Goal: Task Accomplishment & Management: Use online tool/utility

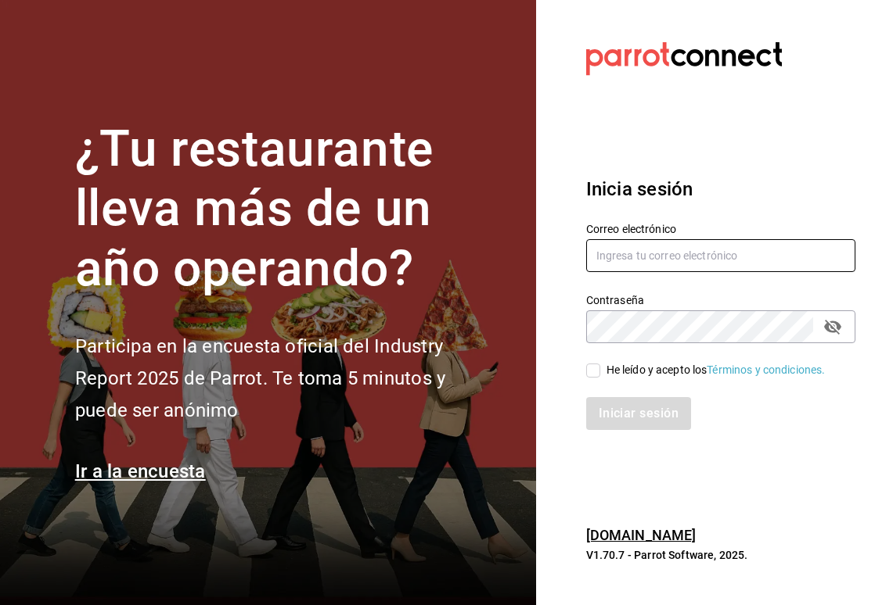
type input "[PERSON_NAME][EMAIL_ADDRESS][DOMAIN_NAME]"
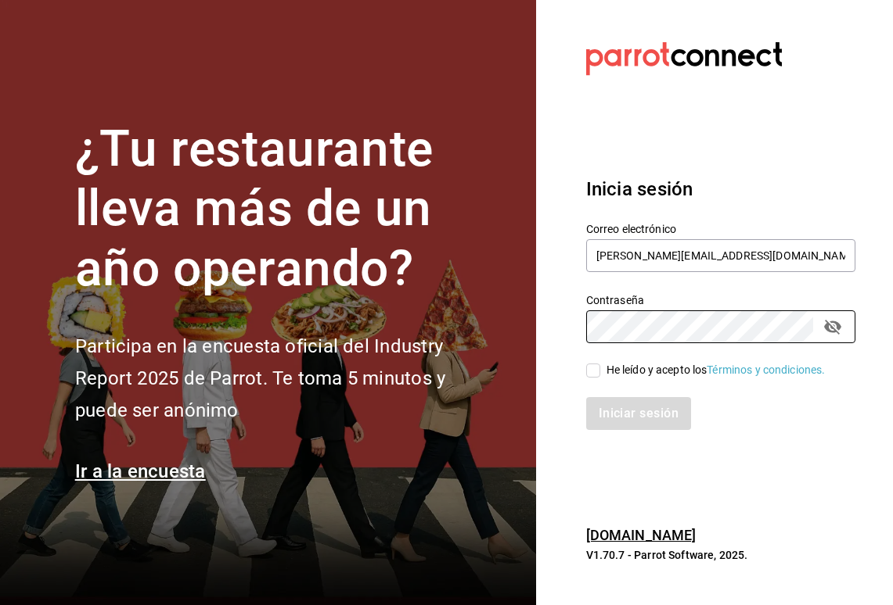
click at [592, 375] on input "He leído y acepto los Términos y condiciones." at bounding box center [593, 371] width 14 height 14
checkbox input "true"
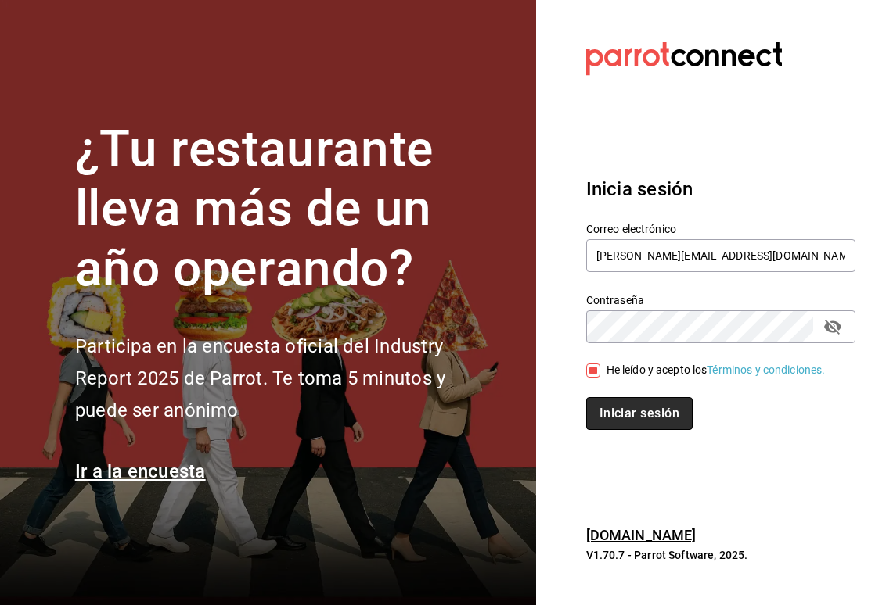
click at [598, 408] on button "Iniciar sesión" at bounding box center [639, 413] width 106 height 33
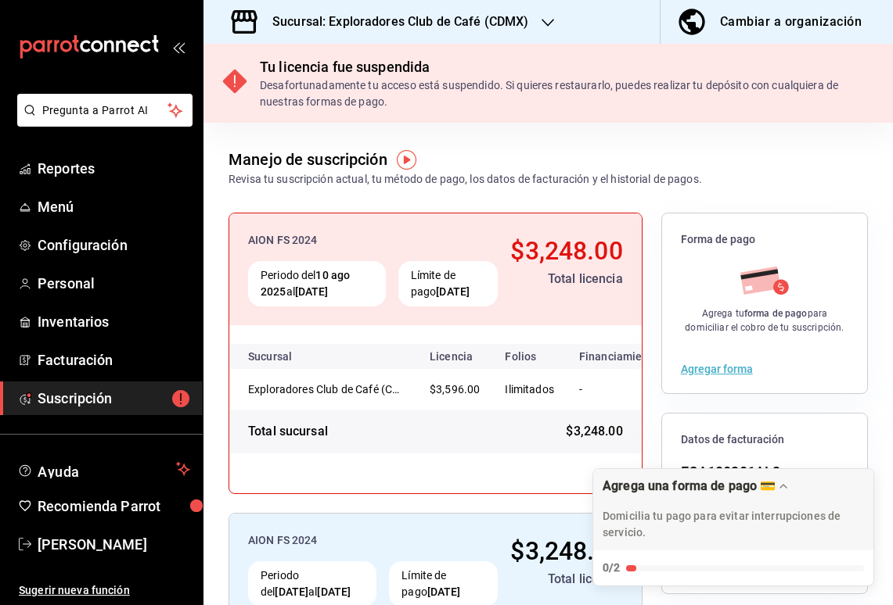
click at [491, 24] on h3 "Sucursal: Exploradores Club de Café (CDMX)" at bounding box center [394, 22] width 269 height 19
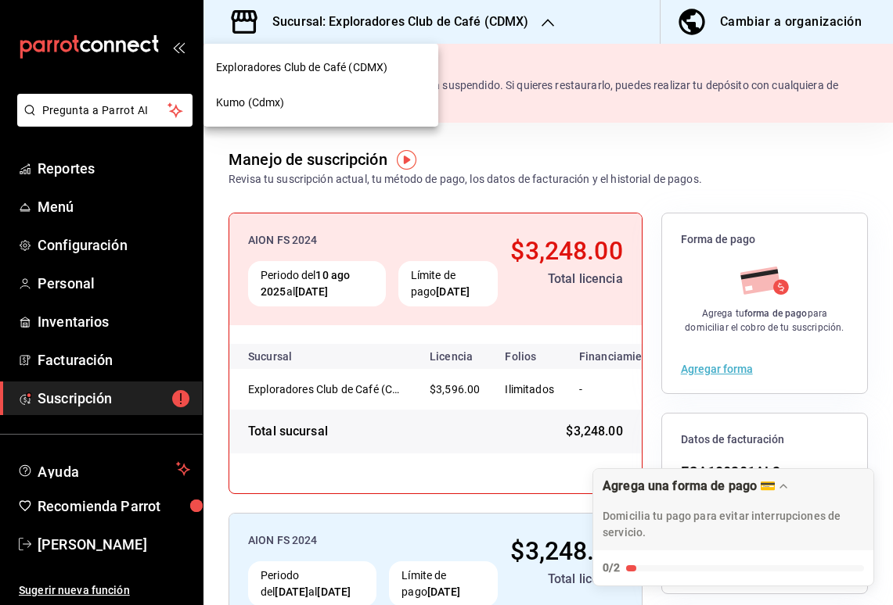
click at [393, 100] on div "Kumo (Cdmx)" at bounding box center [321, 103] width 210 height 16
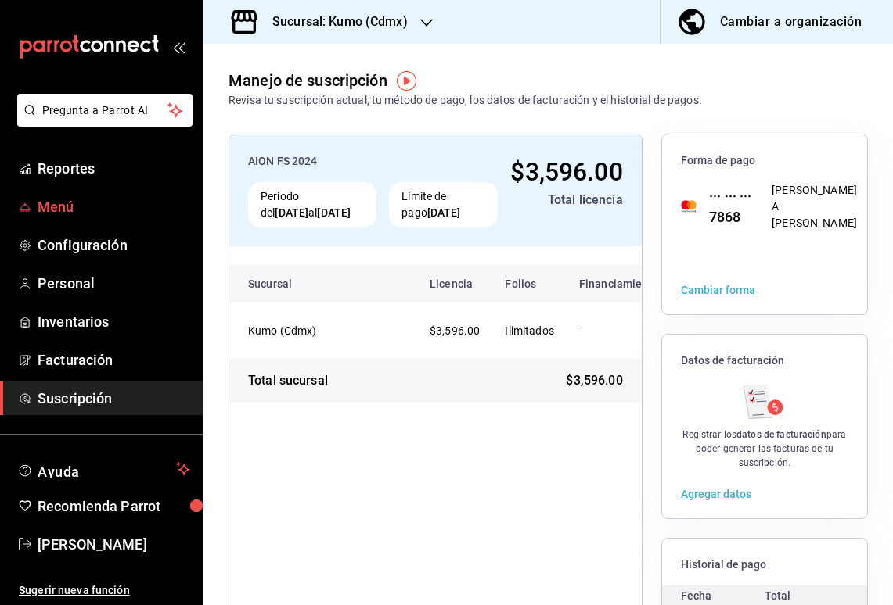
click at [59, 205] on span "Menú" at bounding box center [114, 206] width 153 height 21
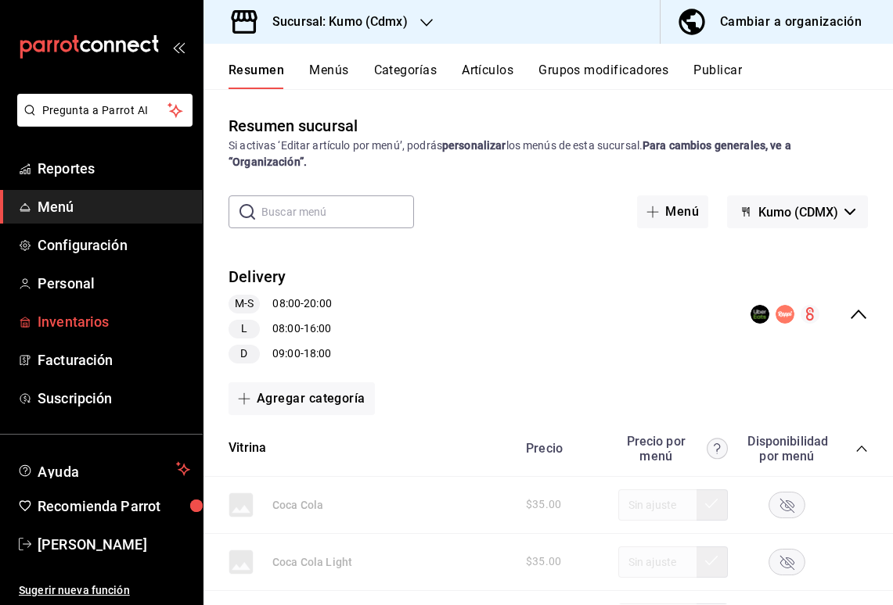
click at [98, 323] on span "Inventarios" at bounding box center [114, 321] width 153 height 21
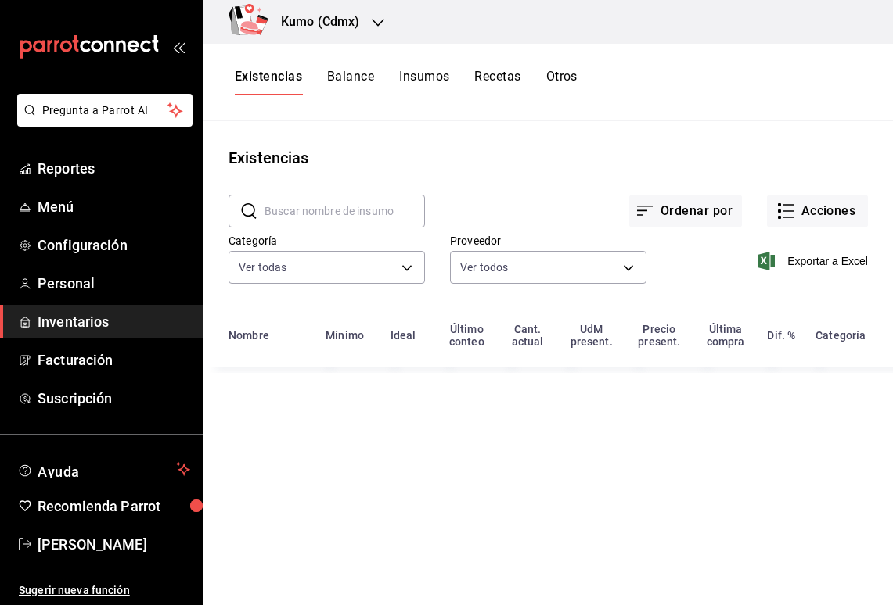
click at [498, 71] on button "Recetas" at bounding box center [497, 82] width 46 height 27
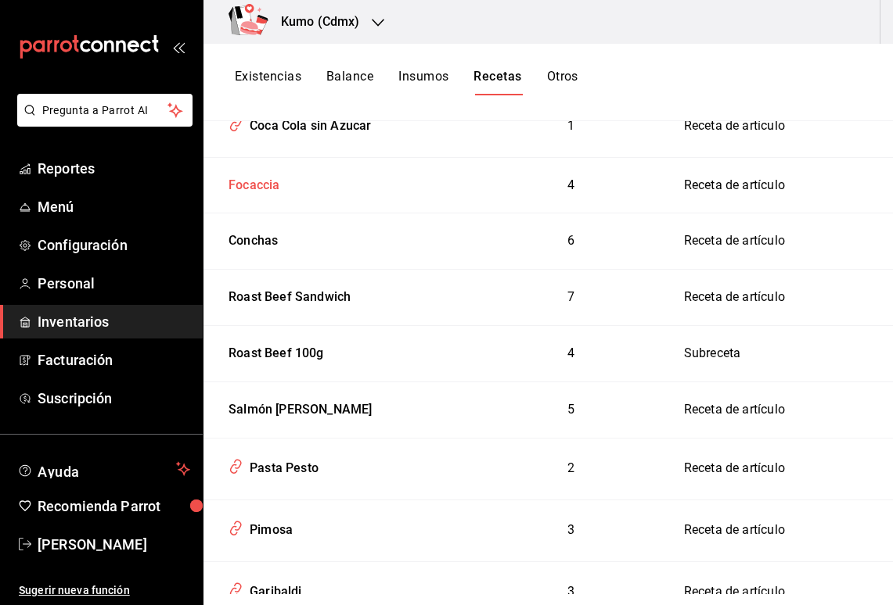
scroll to position [419, 0]
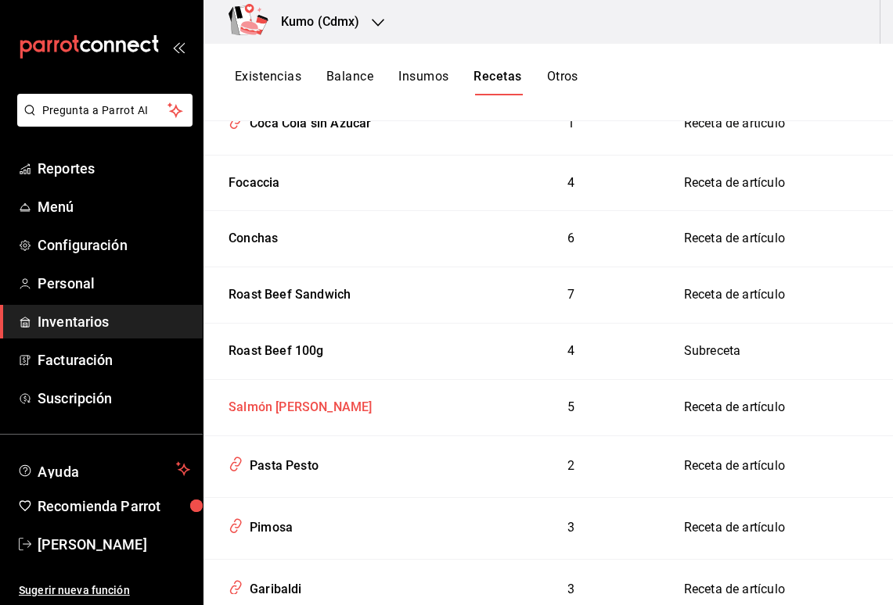
click at [318, 393] on div "Salmón [PERSON_NAME]" at bounding box center [296, 405] width 149 height 24
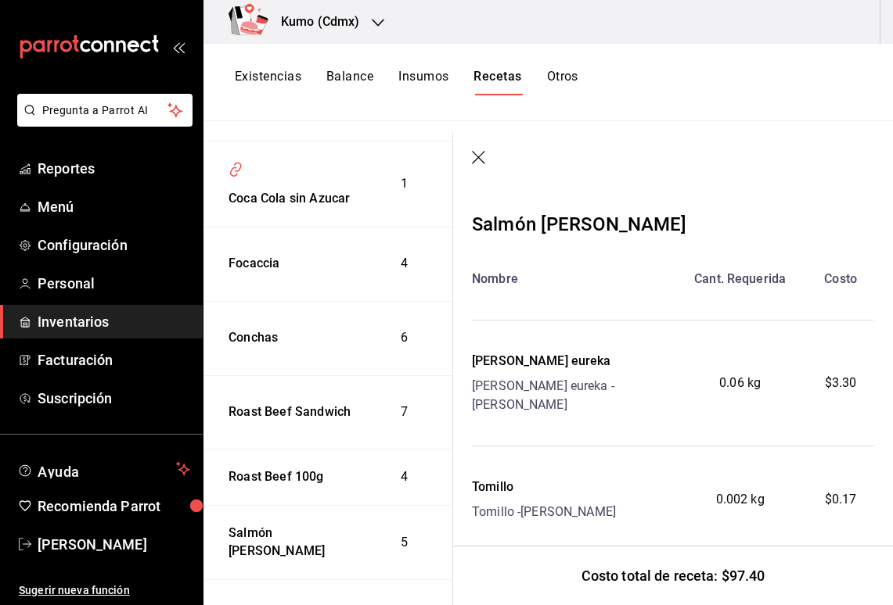
click at [482, 158] on icon "button" at bounding box center [480, 159] width 16 height 16
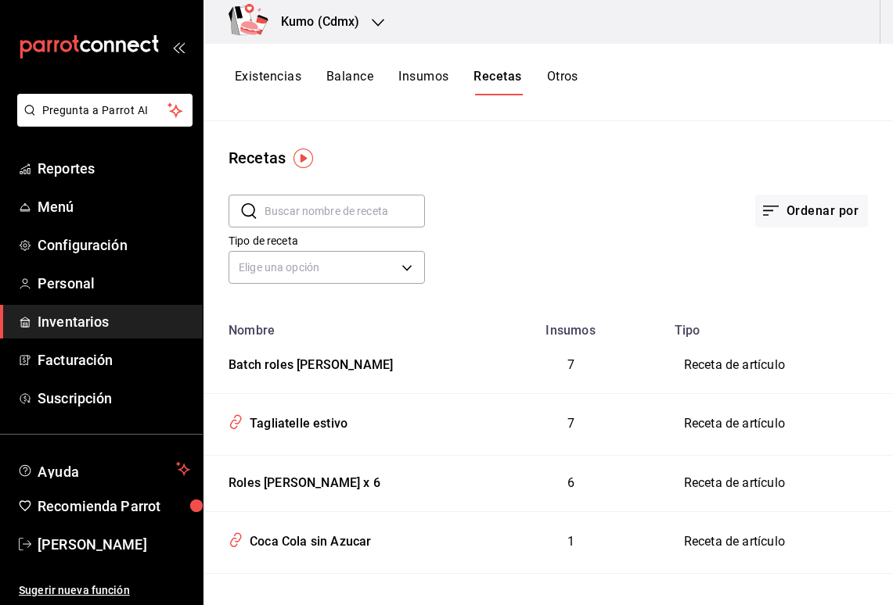
click at [337, 217] on input "text" at bounding box center [344, 211] width 160 height 31
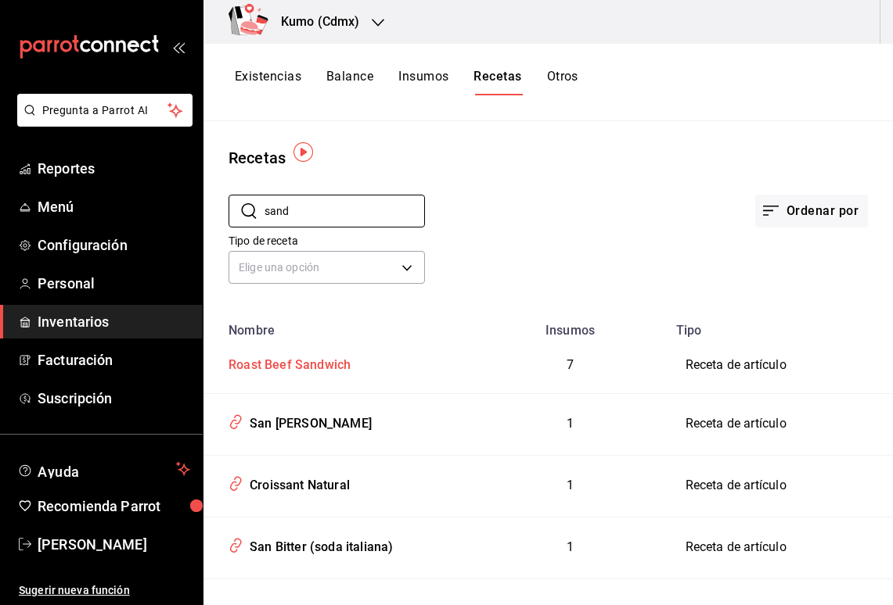
scroll to position [56, 0]
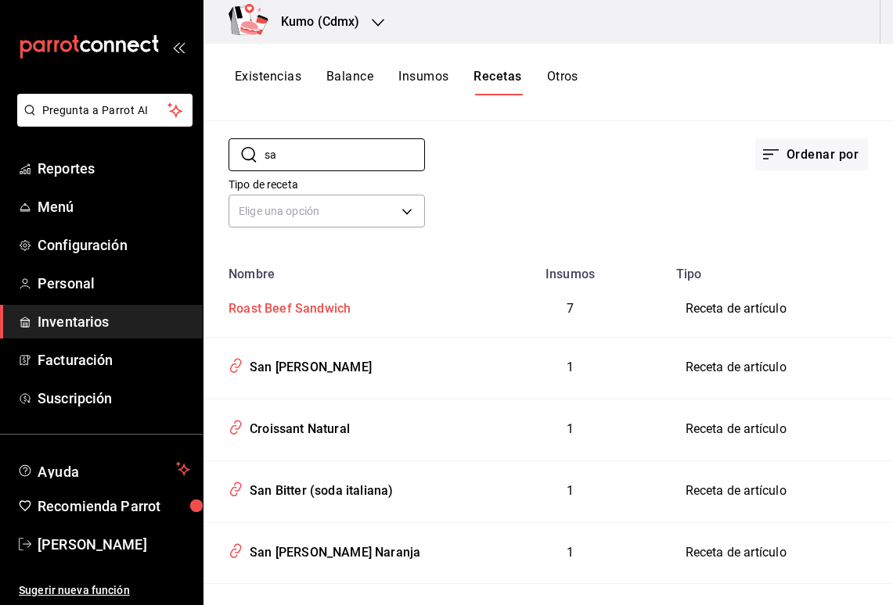
type input "s"
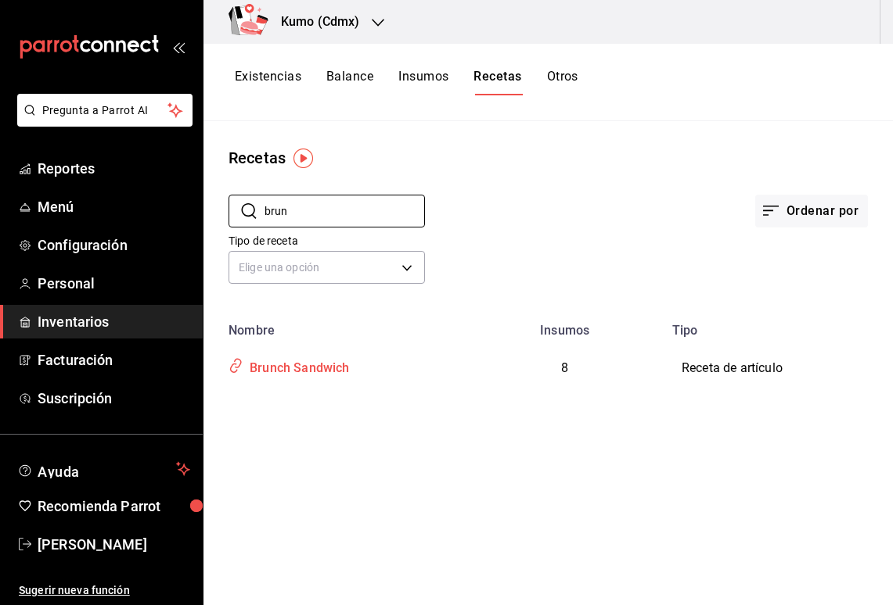
type input "brun"
click at [254, 364] on div "Brunch Sandwich" at bounding box center [296, 366] width 106 height 24
